Goal: Task Accomplishment & Management: Complete application form

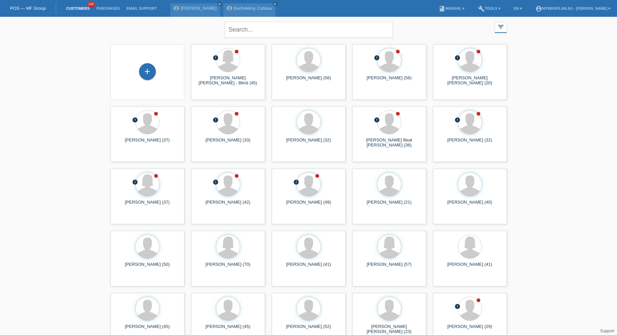
click at [144, 70] on div "+" at bounding box center [147, 71] width 17 height 17
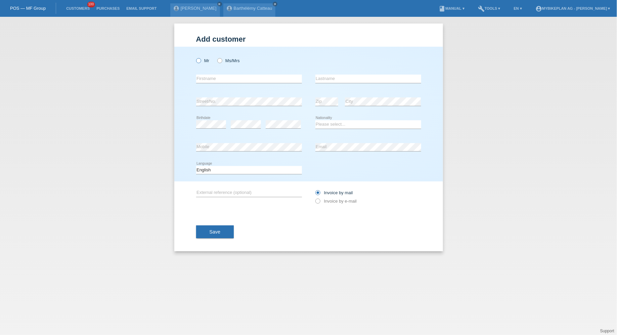
click at [195, 57] on icon at bounding box center [195, 57] width 0 height 0
click at [197, 62] on input "Mr" at bounding box center [198, 60] width 4 height 4
radio input "true"
click at [209, 77] on input "text" at bounding box center [249, 79] width 106 height 8
type input "Aaron"
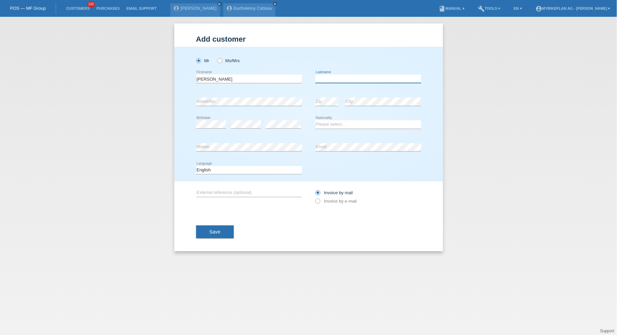
type input "H"
type input "Shine"
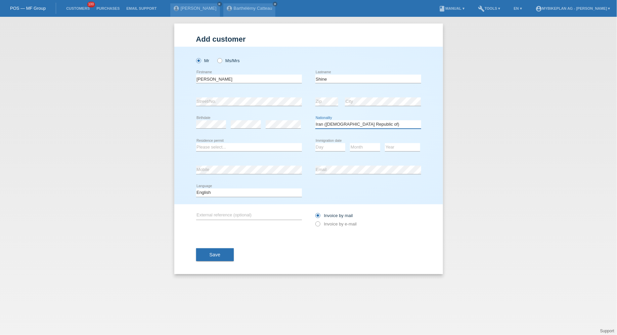
select select "IE"
select select "B"
select select "14"
select select "03"
select select "2024"
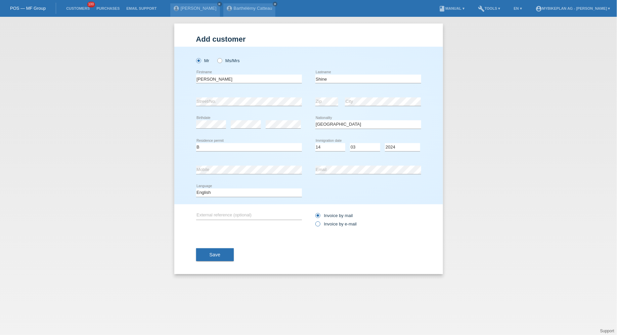
click at [332, 222] on label "Invoice by e-mail" at bounding box center [336, 223] width 42 height 5
click at [320, 222] on input "Invoice by e-mail" at bounding box center [317, 225] width 4 height 8
radio input "true"
click at [224, 263] on div "Save" at bounding box center [308, 254] width 225 height 39
click at [224, 256] on button "Save" at bounding box center [215, 254] width 38 height 13
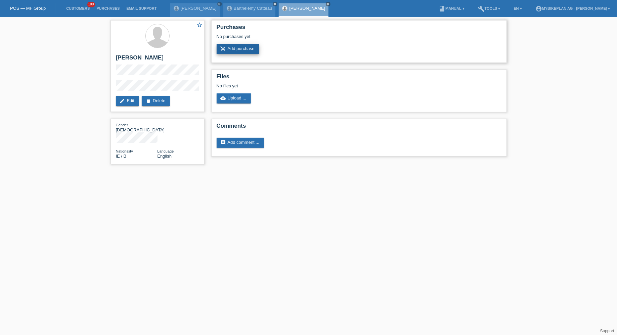
click at [247, 50] on link "add_shopping_cart Add purchase" at bounding box center [238, 49] width 43 height 10
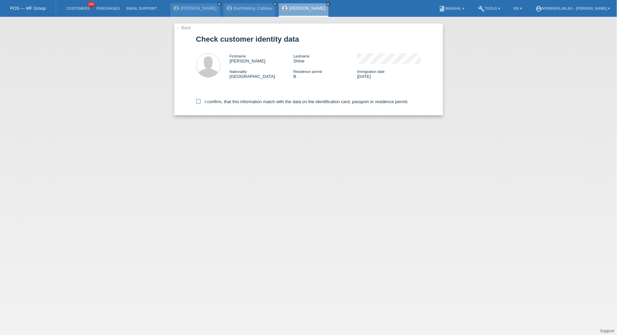
click at [229, 102] on label "I confirm, that this information match with the data on the identification card…" at bounding box center [302, 101] width 213 height 5
click at [201, 102] on input "I confirm, that this information match with the data on the identification card…" at bounding box center [198, 101] width 4 height 4
checkbox input "true"
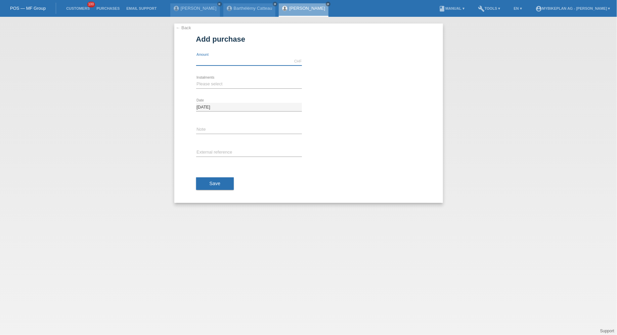
click at [236, 60] on input "text" at bounding box center [249, 61] width 106 height 8
type input "1899.00"
click at [200, 82] on select "Please select 6 instalments 12 instalments 18 instalments 24 instalments 36 ins…" at bounding box center [249, 84] width 106 height 8
select select "486"
click at [196, 80] on select "Please select 6 instalments 12 instalments 18 instalments 24 instalments 36 ins…" at bounding box center [249, 84] width 106 height 8
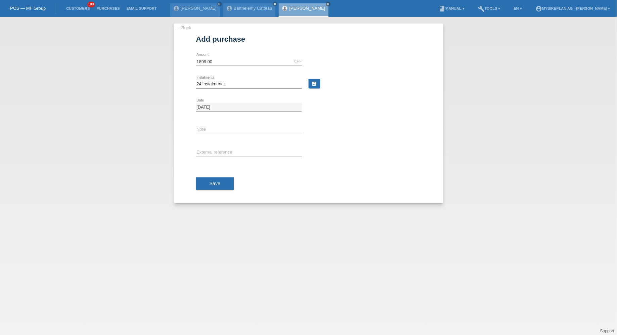
click at [209, 144] on div "error External reference" at bounding box center [249, 152] width 106 height 23
click at [209, 147] on div "error External reference" at bounding box center [249, 152] width 106 height 23
click at [206, 154] on input "text" at bounding box center [249, 152] width 106 height 8
paste input "43853512540"
type input "43853512540"
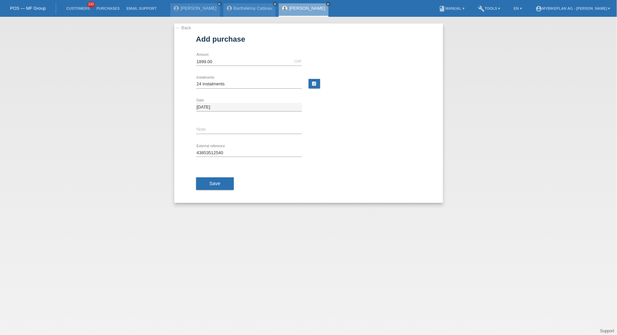
click at [209, 192] on div "Save" at bounding box center [308, 183] width 225 height 39
click at [219, 177] on button "Save" at bounding box center [215, 183] width 38 height 13
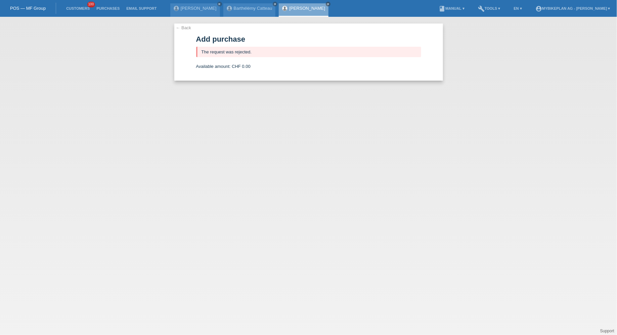
click at [75, 3] on li "Customers 100" at bounding box center [78, 8] width 30 height 17
click at [77, 7] on link "Customers" at bounding box center [78, 8] width 30 height 4
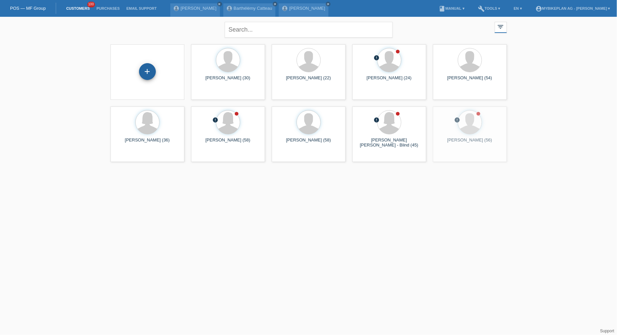
click at [147, 77] on div "+" at bounding box center [147, 71] width 17 height 17
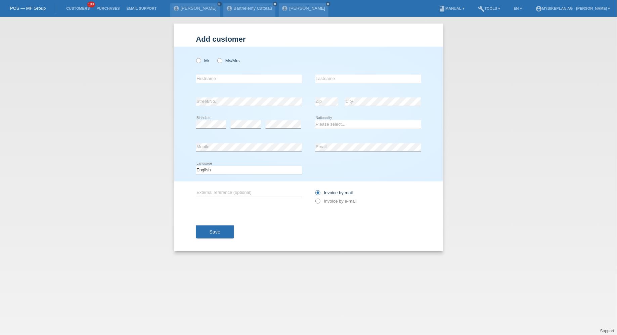
click at [191, 61] on div "Mr Ms/Mrs error Firstname Zip" at bounding box center [308, 114] width 269 height 135
click at [195, 57] on icon at bounding box center [195, 57] width 0 height 0
click at [200, 61] on input "Mr" at bounding box center [198, 60] width 4 height 4
radio input "true"
click at [205, 73] on div "error Firstname" at bounding box center [249, 79] width 106 height 23
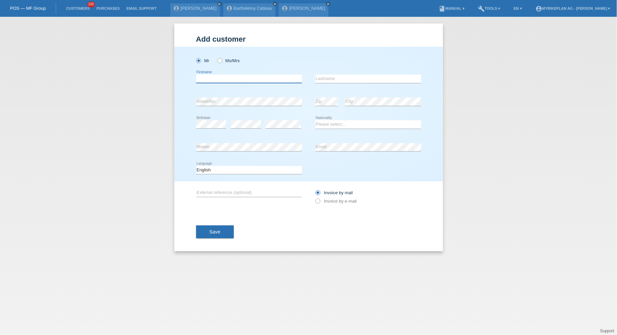
click at [205, 79] on input "text" at bounding box center [249, 79] width 106 height 8
paste input "[PERSON_NAME]"
click at [219, 78] on input "[PERSON_NAME]" at bounding box center [249, 79] width 106 height 8
type input "Vlastimil"
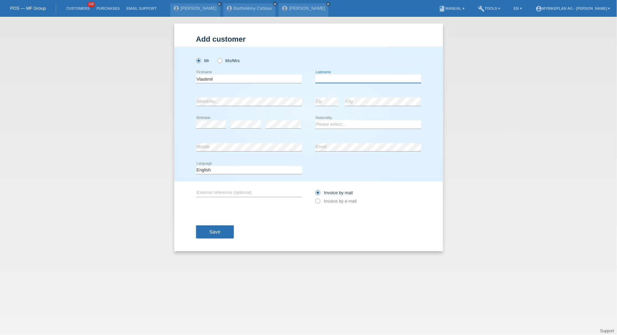
paste input "Vrtena"
type input "Vrtena"
select select "SK"
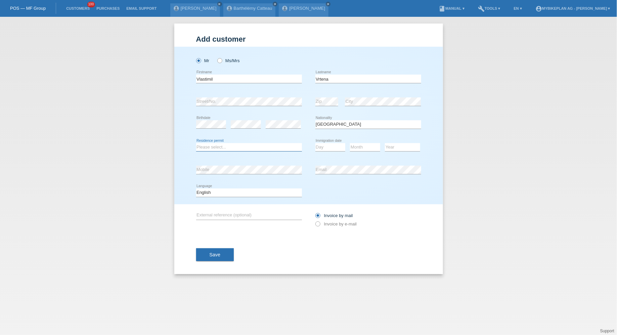
select select "B"
select select "18"
select select "1999"
select select "12"
select select "2016"
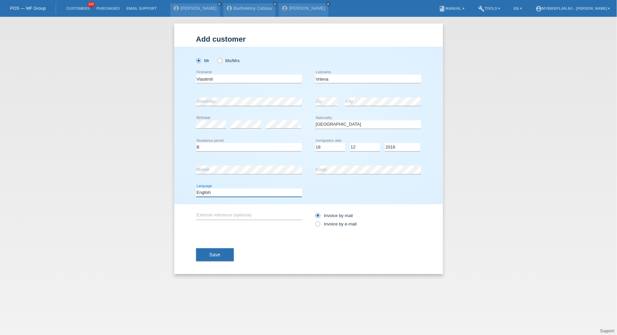
click at [235, 191] on select "Deutsch Français Italiano English" at bounding box center [249, 192] width 106 height 8
select select "de"
click at [196, 188] on select "Deutsch Français Italiano English" at bounding box center [249, 192] width 106 height 8
click at [346, 225] on label "Invoice by e-mail" at bounding box center [336, 223] width 42 height 5
click at [320, 225] on input "Invoice by e-mail" at bounding box center [317, 225] width 4 height 8
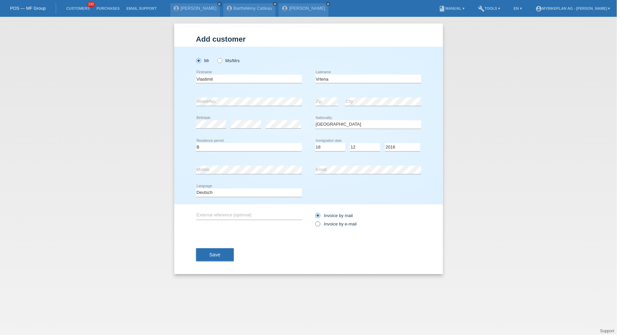
radio input "true"
click at [214, 253] on span "Save" at bounding box center [215, 254] width 11 height 5
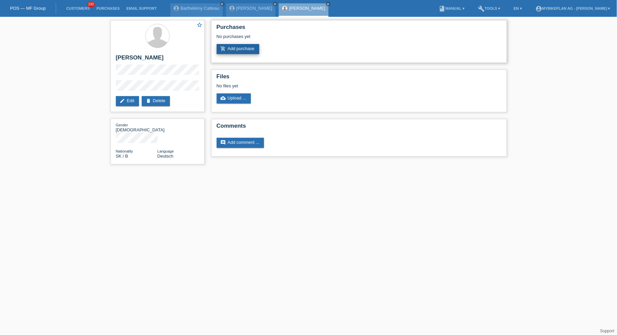
click at [226, 54] on link "add_shopping_cart Add purchase" at bounding box center [238, 49] width 43 height 10
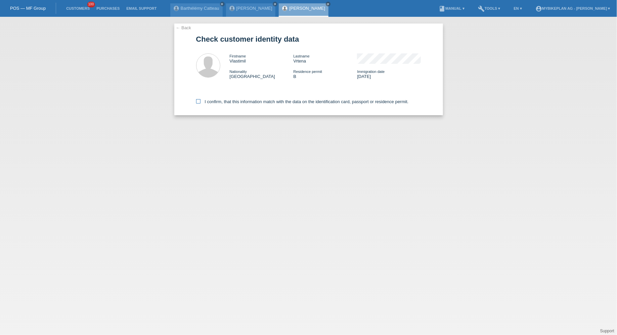
click at [209, 102] on label "I confirm, that this information match with the data on the identification card…" at bounding box center [302, 101] width 213 height 5
click at [201, 102] on input "I confirm, that this information match with the data on the identification card…" at bounding box center [198, 101] width 4 height 4
checkbox input "true"
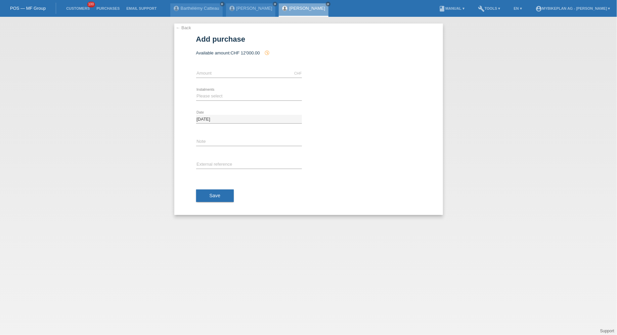
click at [219, 67] on div "CHF error Amount" at bounding box center [249, 73] width 106 height 23
click at [218, 70] on input "text" at bounding box center [249, 73] width 106 height 8
click at [289, 9] on link "[PERSON_NAME]" at bounding box center [307, 8] width 36 height 5
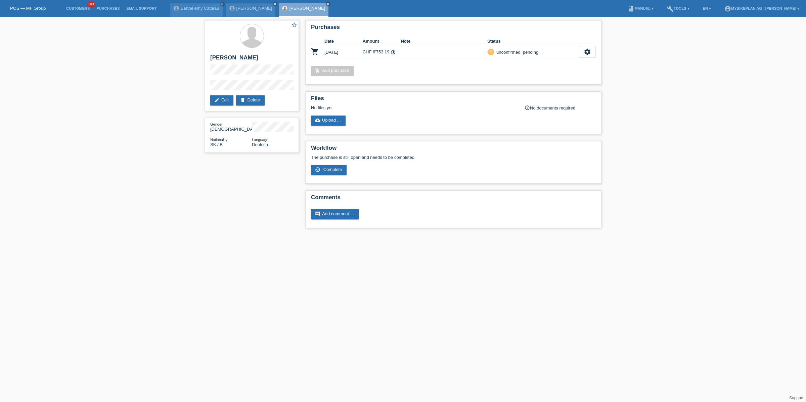
click at [81, 6] on li "Customers 100" at bounding box center [78, 8] width 30 height 17
click at [85, 11] on li "Customers 100" at bounding box center [78, 8] width 30 height 17
click at [84, 9] on link "Customers" at bounding box center [78, 8] width 30 height 4
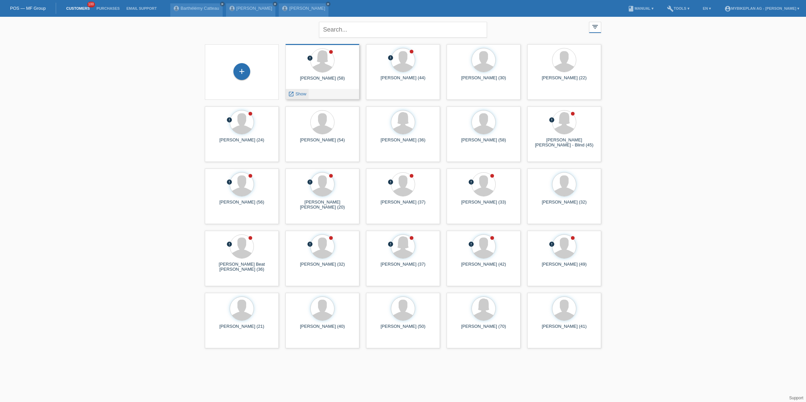
click at [304, 95] on span "Show" at bounding box center [301, 93] width 11 height 5
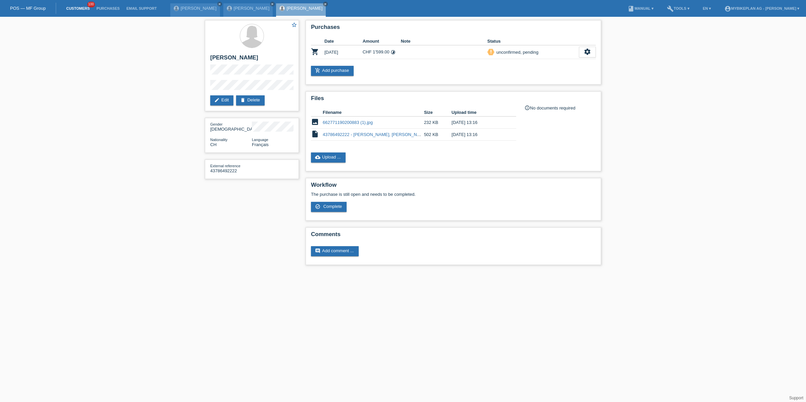
click at [83, 8] on link "Customers" at bounding box center [78, 8] width 30 height 4
